Goal: Transaction & Acquisition: Purchase product/service

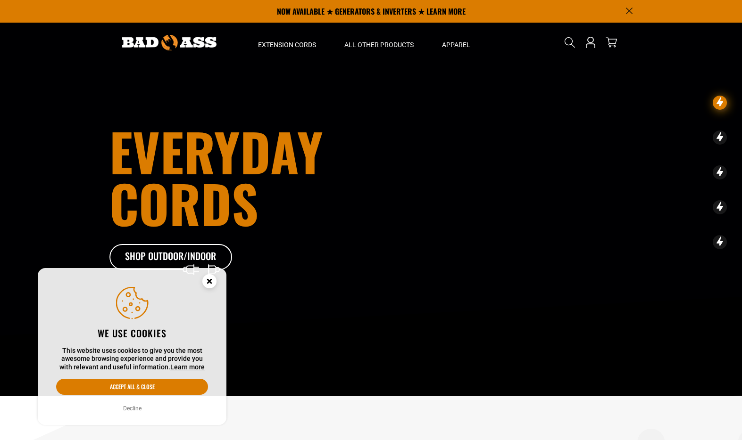
click at [217, 283] on icon "Cookie Consent" at bounding box center [209, 283] width 28 height 28
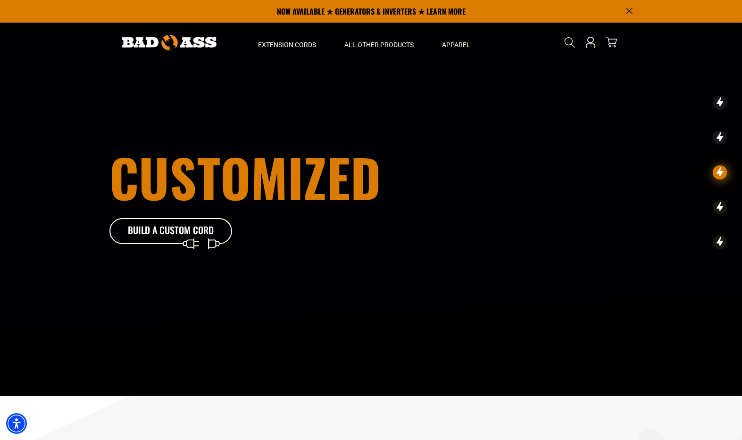
click at [0, 0] on x-extension-template at bounding box center [0, 0] width 0 height 0
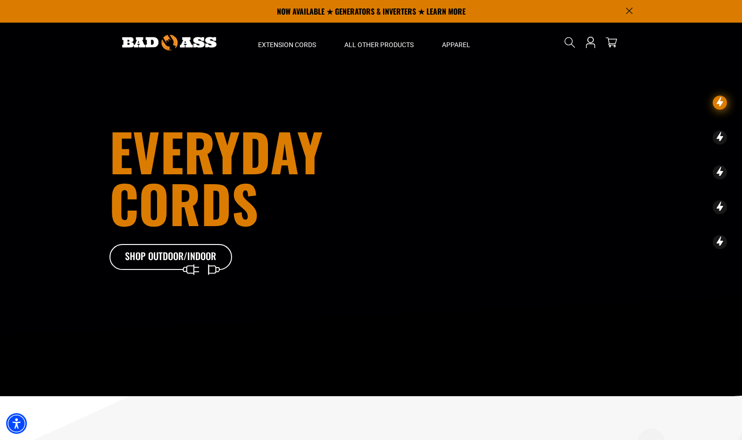
scroll to position [271, 0]
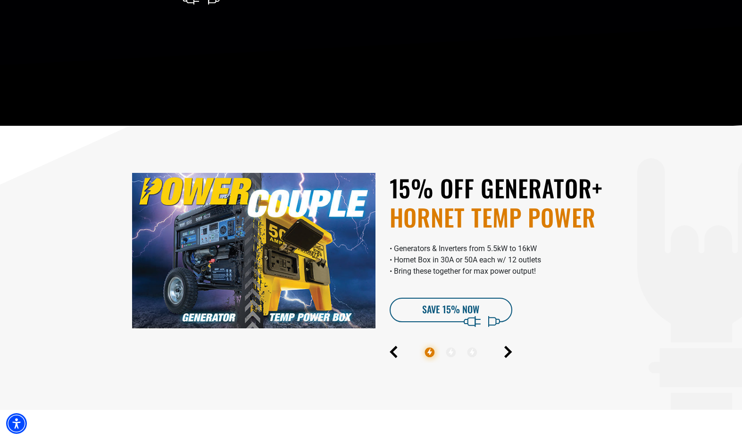
drag, startPoint x: 718, startPoint y: 21, endPoint x: 686, endPoint y: 157, distance: 138.8
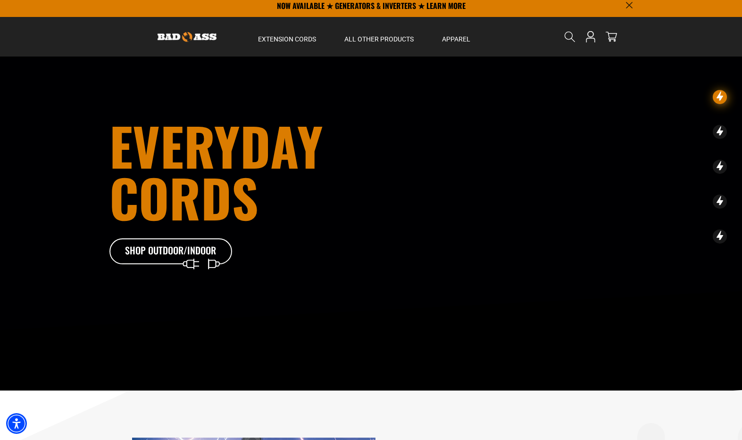
scroll to position [0, 0]
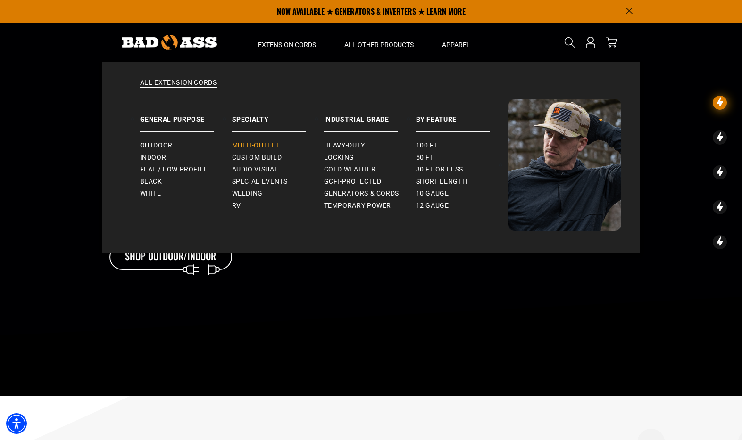
click at [246, 148] on span "Multi-Outlet" at bounding box center [256, 145] width 48 height 8
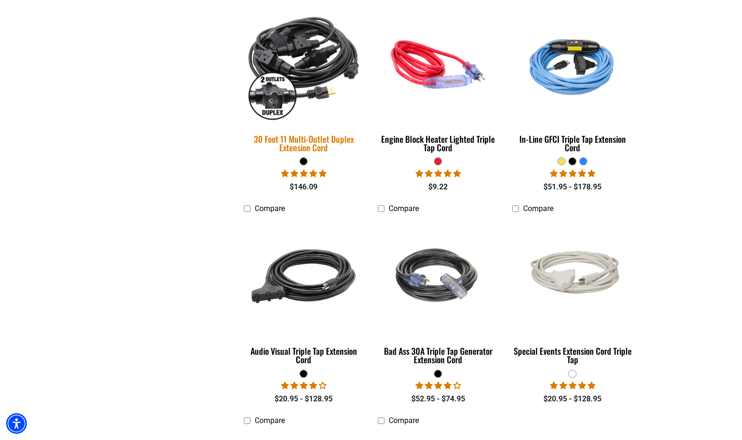
scroll to position [677, 0]
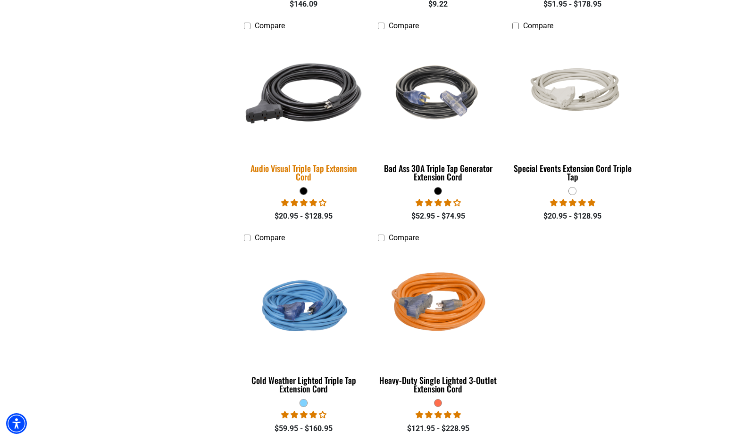
click at [311, 167] on div "Audio Visual Triple Tap Extension Cord" at bounding box center [304, 172] width 120 height 17
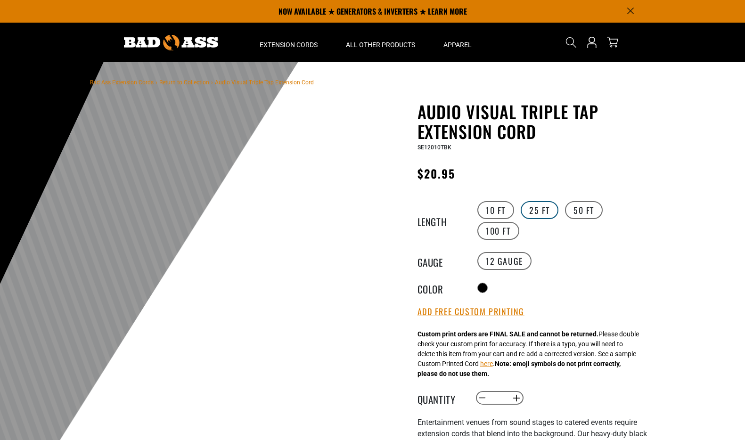
click at [531, 214] on label "25 FT" at bounding box center [540, 210] width 38 height 18
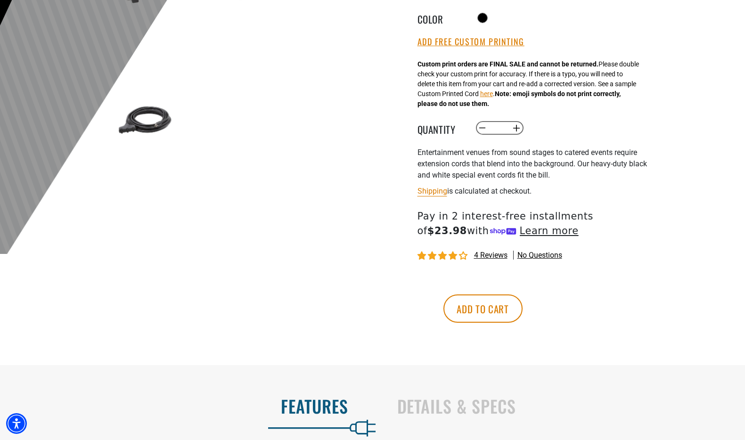
scroll to position [275, 0]
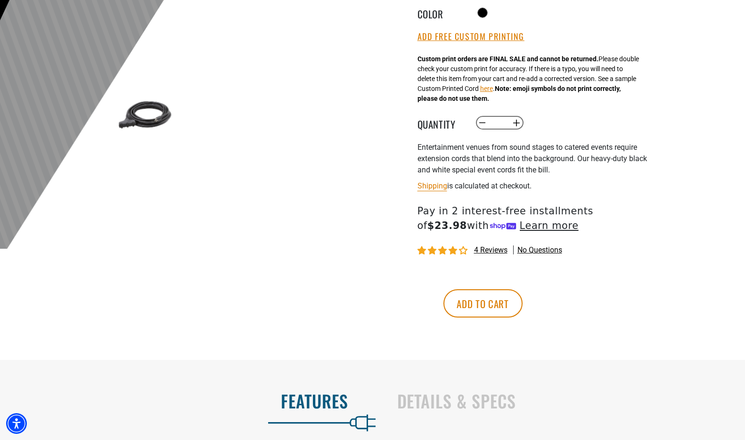
drag, startPoint x: 564, startPoint y: 310, endPoint x: 578, endPoint y: 244, distance: 67.0
click at [578, 244] on div "Audio Visual Triple Tap Extension Cord Audio Visual Triple Tap Extension Cord S…" at bounding box center [533, 87] width 231 height 520
click at [523, 308] on button "Add to cart" at bounding box center [483, 303] width 79 height 28
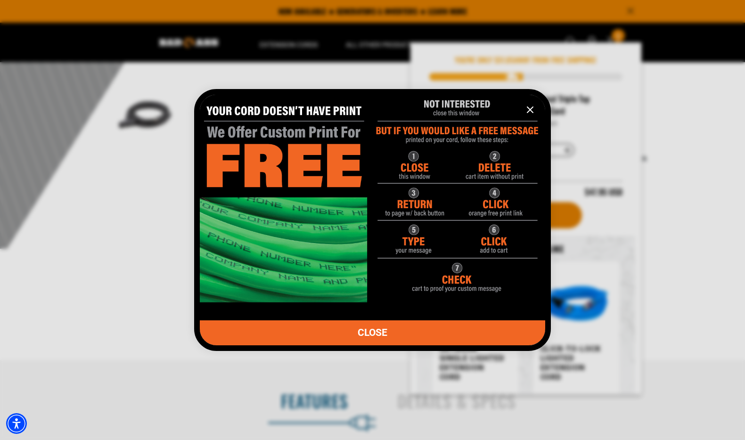
click at [383, 326] on link "CLOSE" at bounding box center [373, 333] width 346 height 25
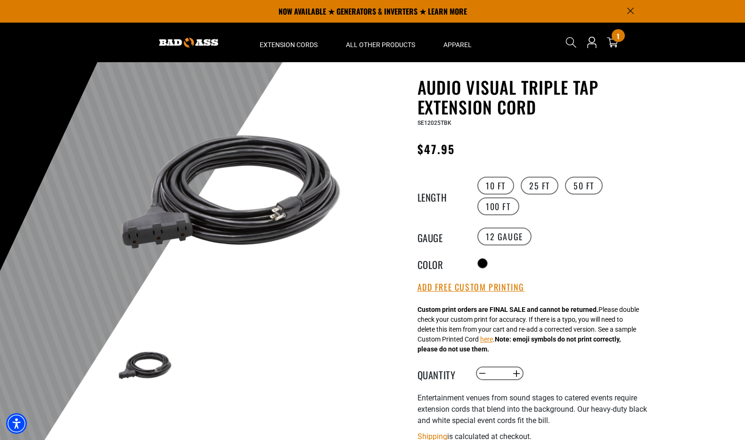
scroll to position [0, 0]
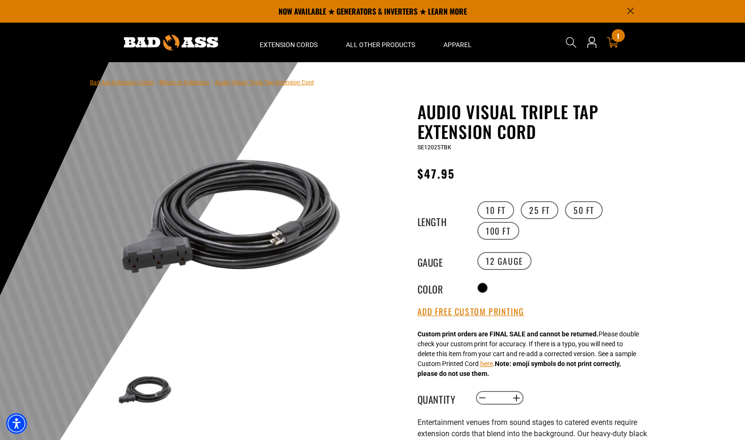
click at [616, 39] on div "1 1 item" at bounding box center [618, 35] width 13 height 13
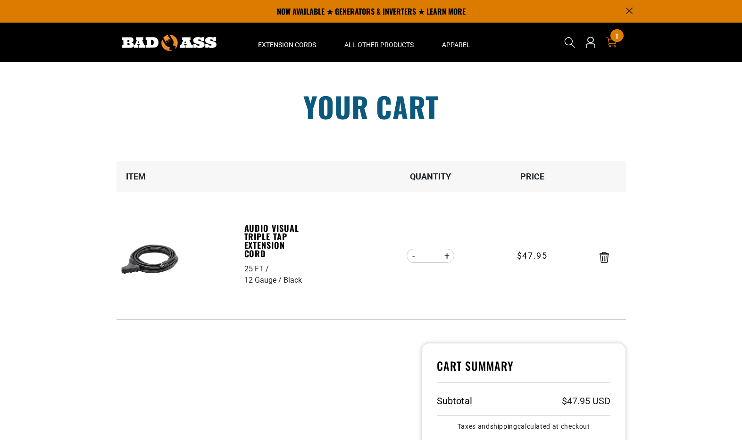
click at [608, 257] on icon "Remove Audio Visual Triple Tap Extension Cord - 25 FT / 12 Gauge / Black" at bounding box center [603, 257] width 9 height 11
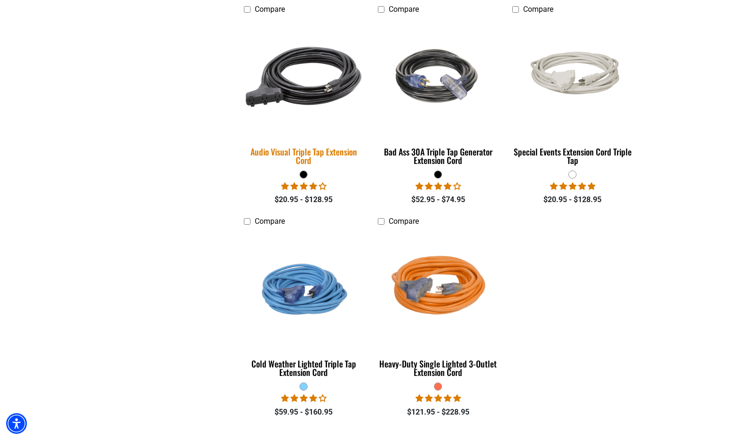
scroll to position [693, 0]
click at [308, 152] on div "Audio Visual Triple Tap Extension Cord" at bounding box center [304, 156] width 120 height 17
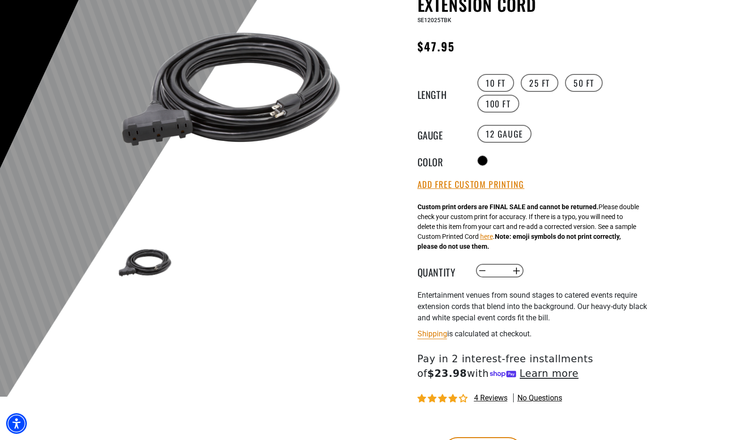
scroll to position [127, 0]
click at [518, 269] on button "Increase quantity for Audio Visual Triple Tap Extension Cord" at bounding box center [516, 271] width 15 height 16
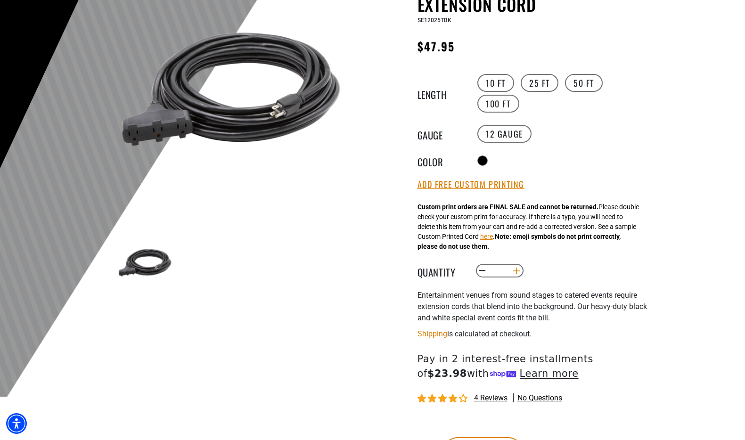
click at [518, 269] on button "Increase quantity for Audio Visual Triple Tap Extension Cord" at bounding box center [516, 271] width 15 height 16
type input "*"
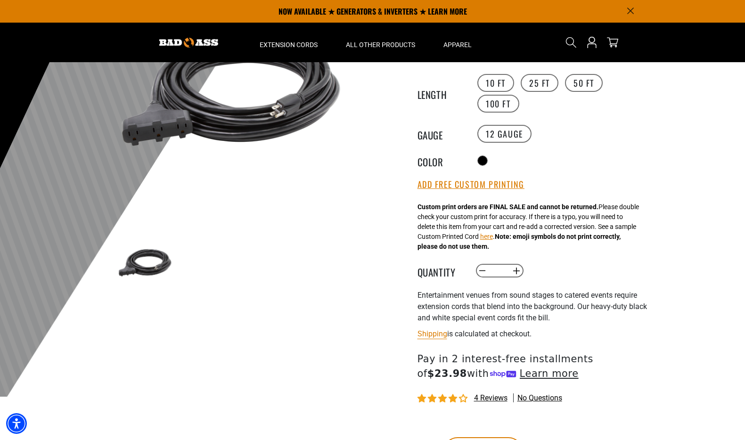
scroll to position [41, 0]
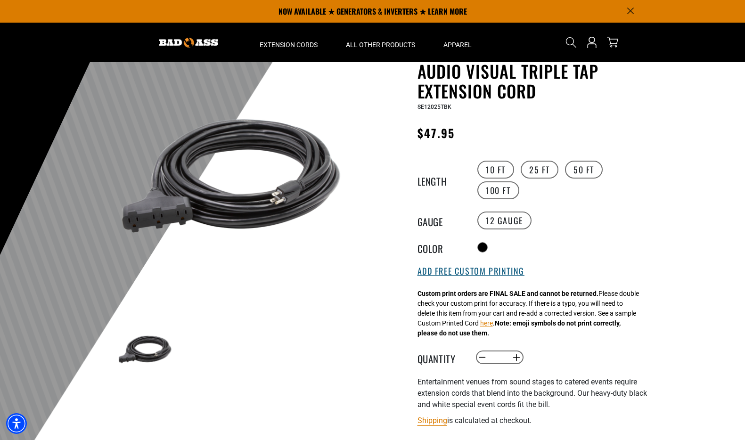
click at [479, 273] on button "Add Free Custom Printing" at bounding box center [471, 271] width 107 height 10
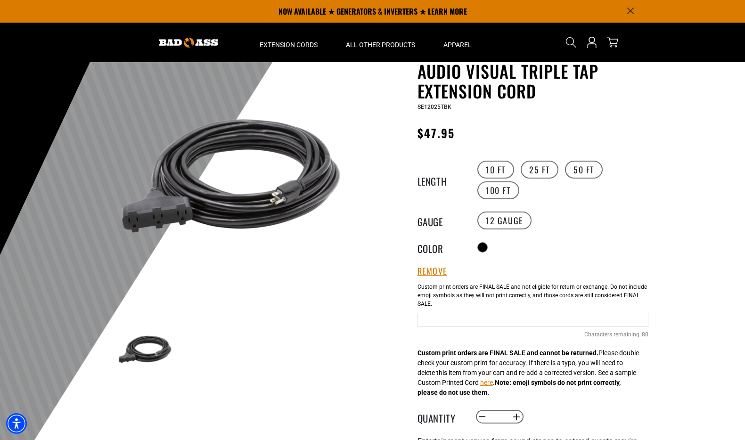
click at [441, 320] on input "Text field" at bounding box center [533, 320] width 231 height 14
click at [585, 322] on input "**********" at bounding box center [533, 320] width 231 height 14
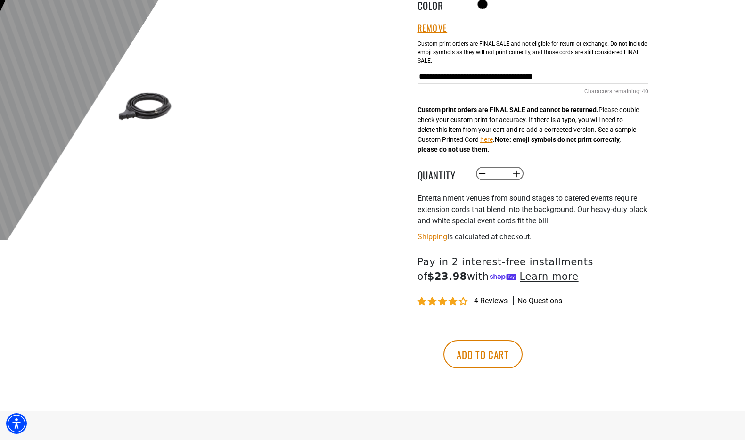
scroll to position [287, 0]
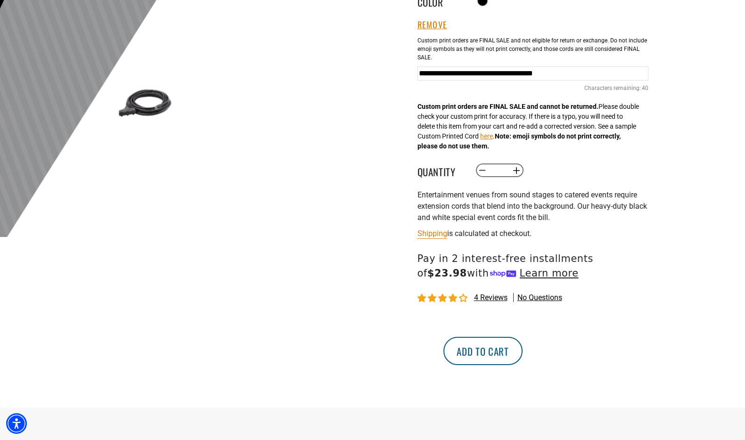
type input "**********"
click at [523, 359] on button "Add to cart" at bounding box center [483, 351] width 79 height 28
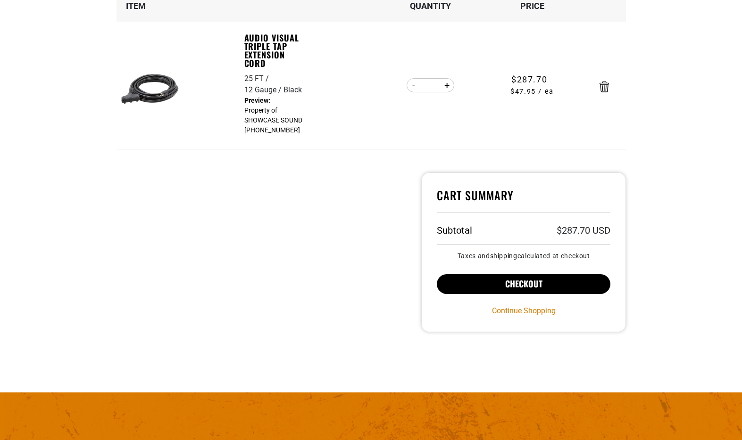
click at [495, 275] on button "Checkout" at bounding box center [524, 284] width 174 height 20
